Goal: Task Accomplishment & Management: Manage account settings

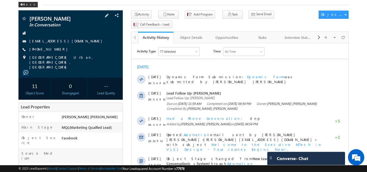
scroll to position [27, 0]
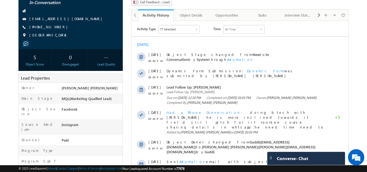
scroll to position [188, 0]
